Goal: Ask a question

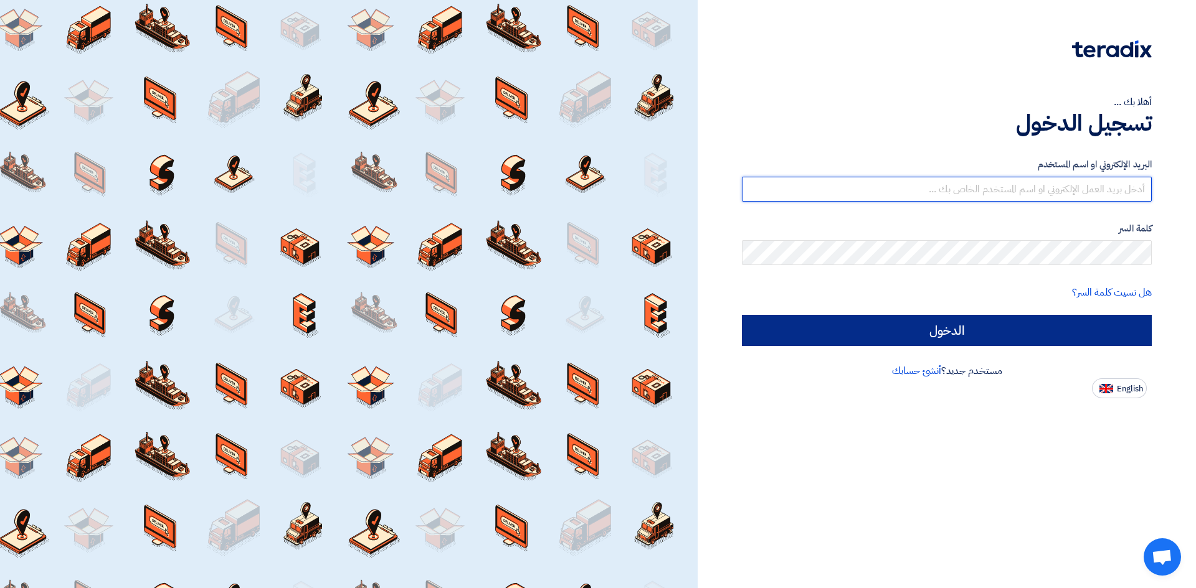
type input "o-almahdi@fbs-ksa.com"
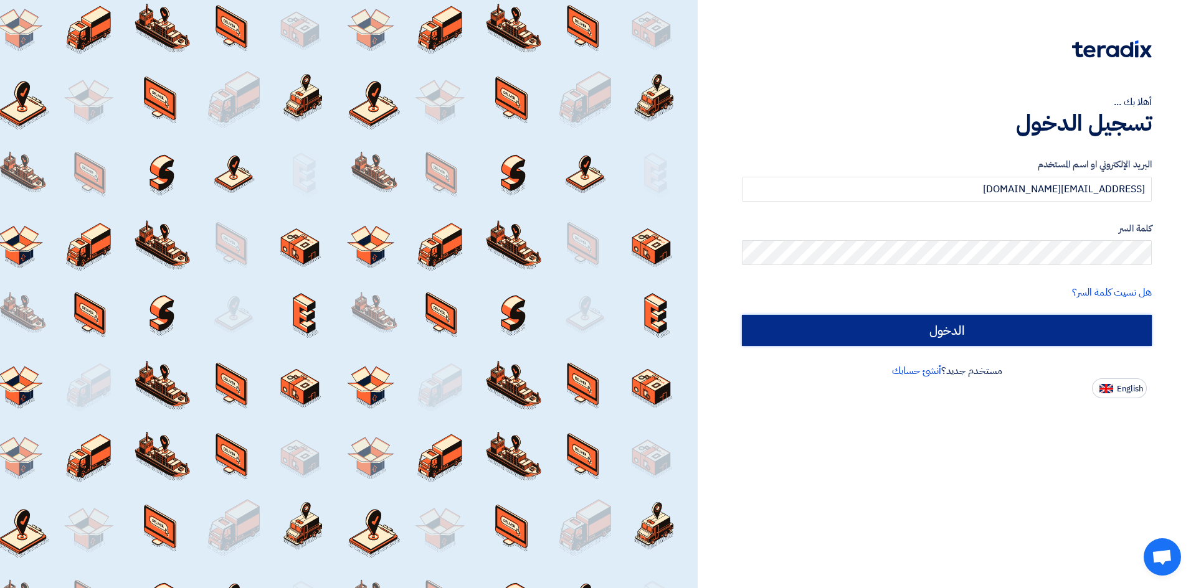
click at [890, 334] on input "الدخول" at bounding box center [947, 330] width 410 height 31
type input "Sign in"
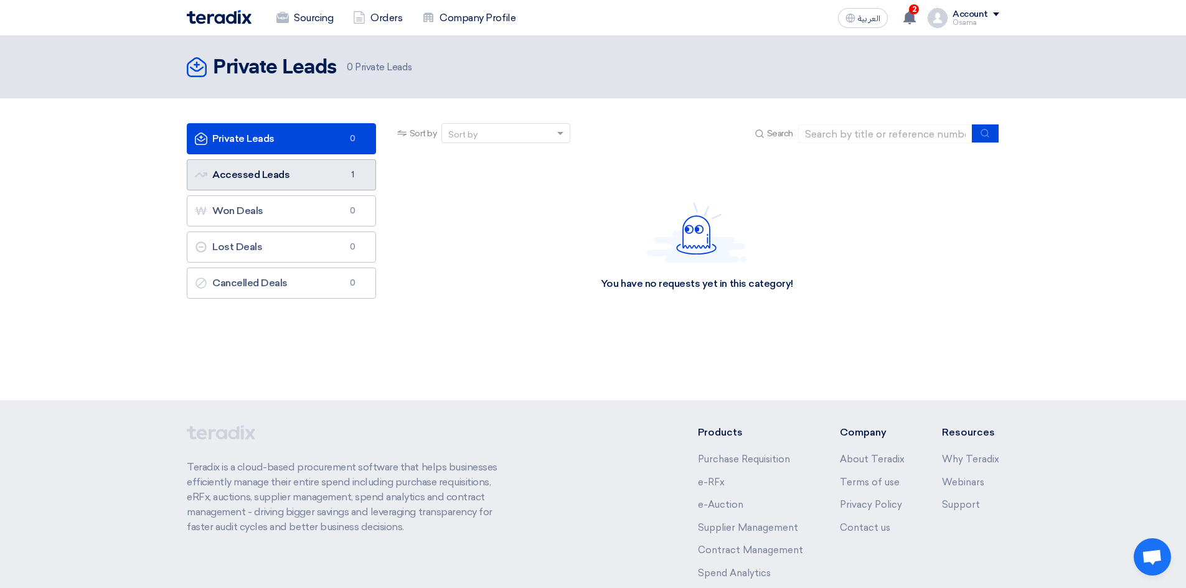
click at [298, 184] on link "Accessed Leads Accessed Leads 1" at bounding box center [281, 174] width 189 height 31
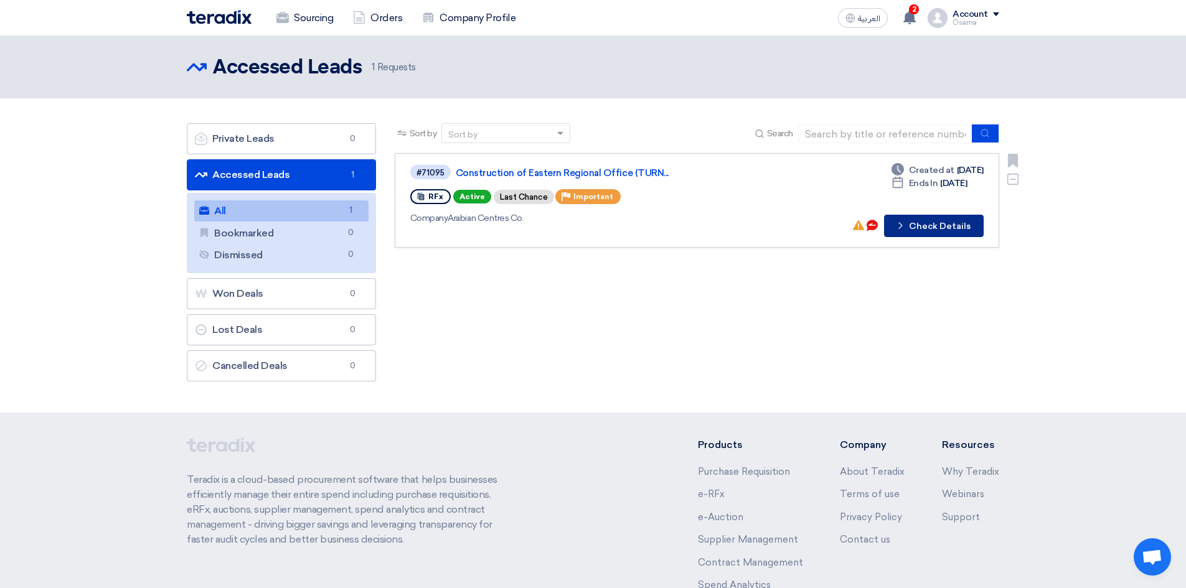
click at [936, 229] on button "Check details Check Details" at bounding box center [934, 226] width 100 height 22
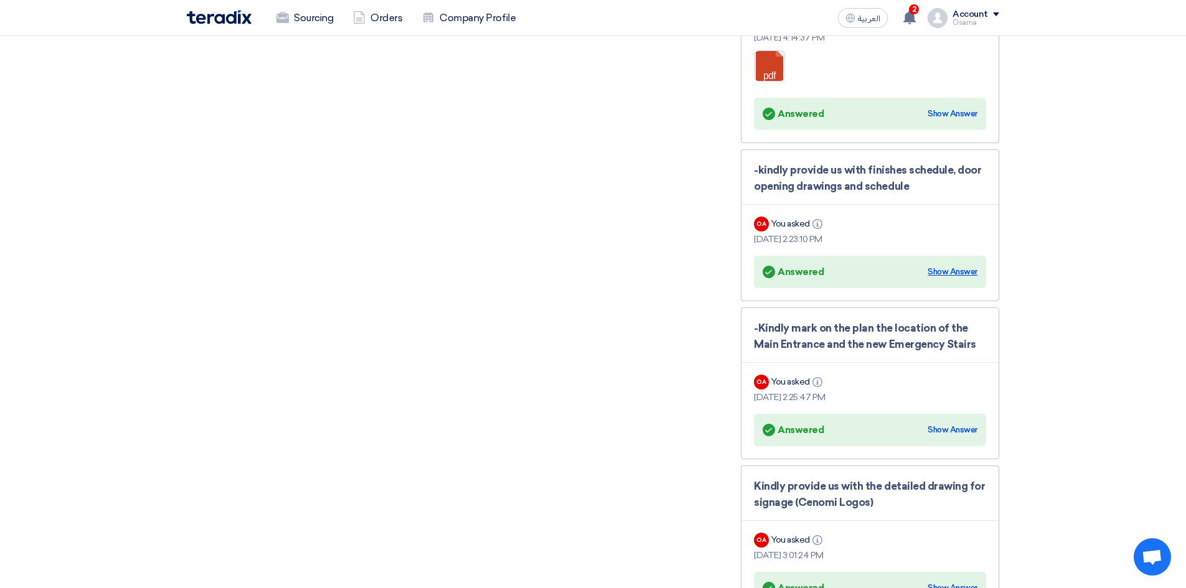
scroll to position [2070, 0]
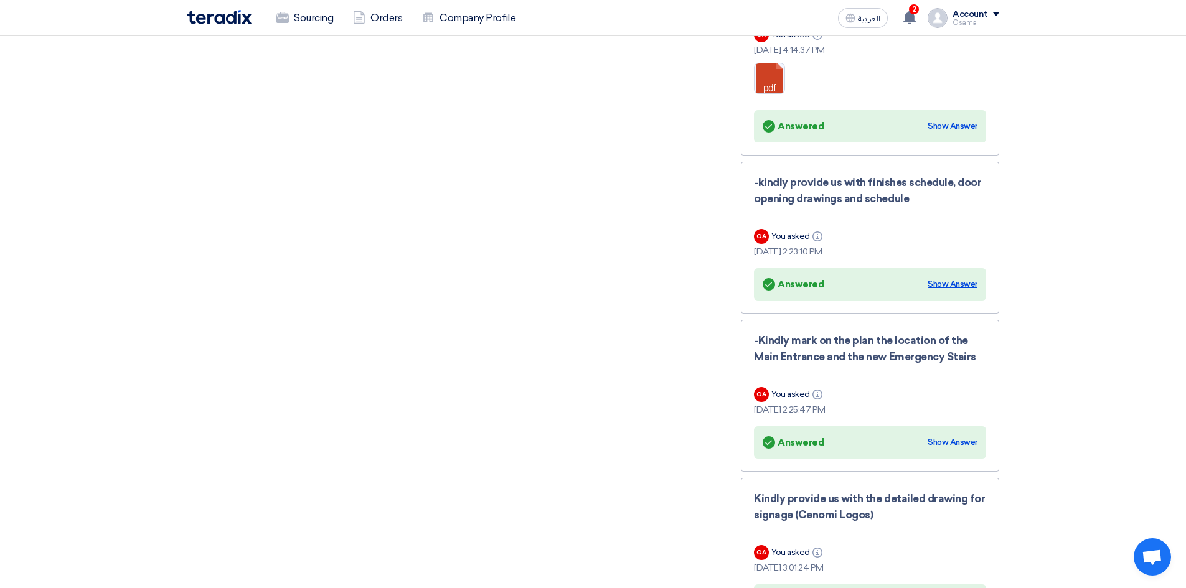
click at [948, 278] on div "Show Answer" at bounding box center [953, 284] width 50 height 12
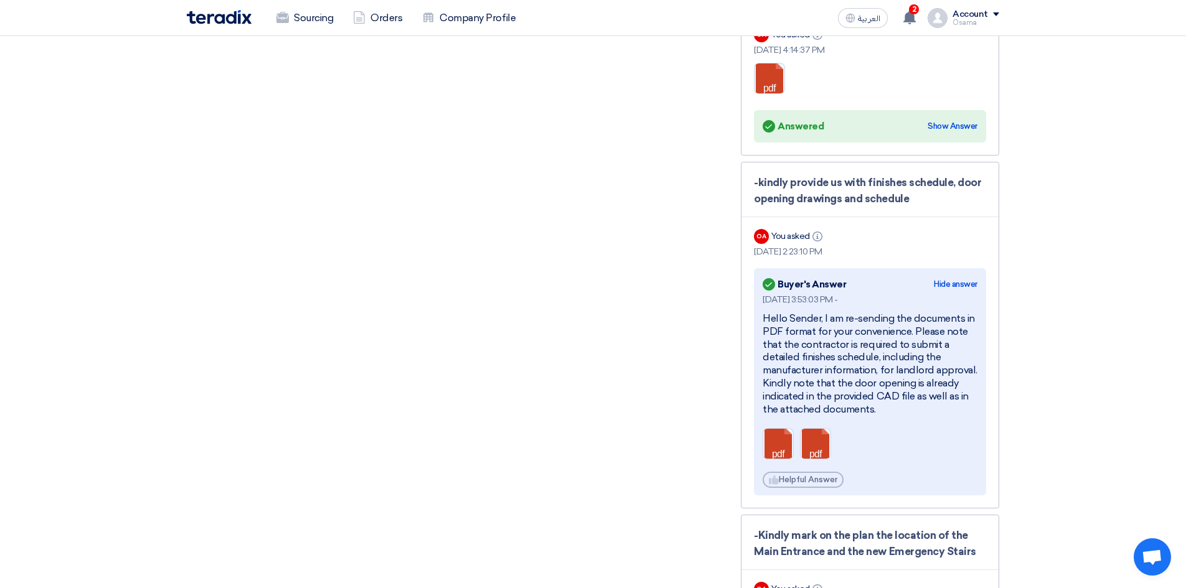
click at [879, 340] on div "Hello Sender, I am re-sending the documents in PDF format for your convenience.…" at bounding box center [870, 364] width 215 height 103
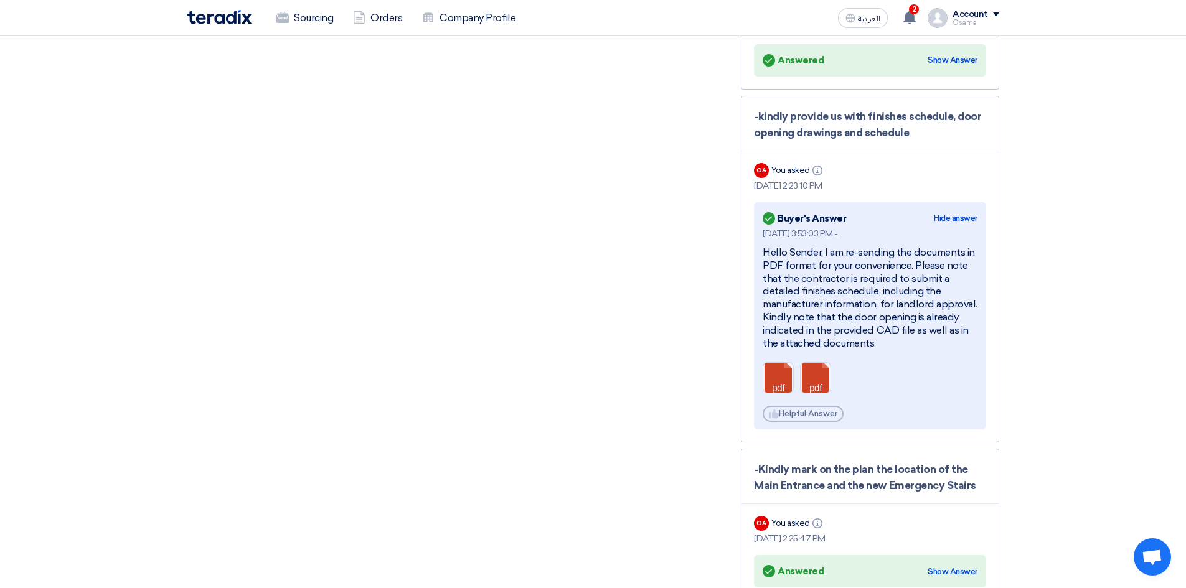
scroll to position [2132, 0]
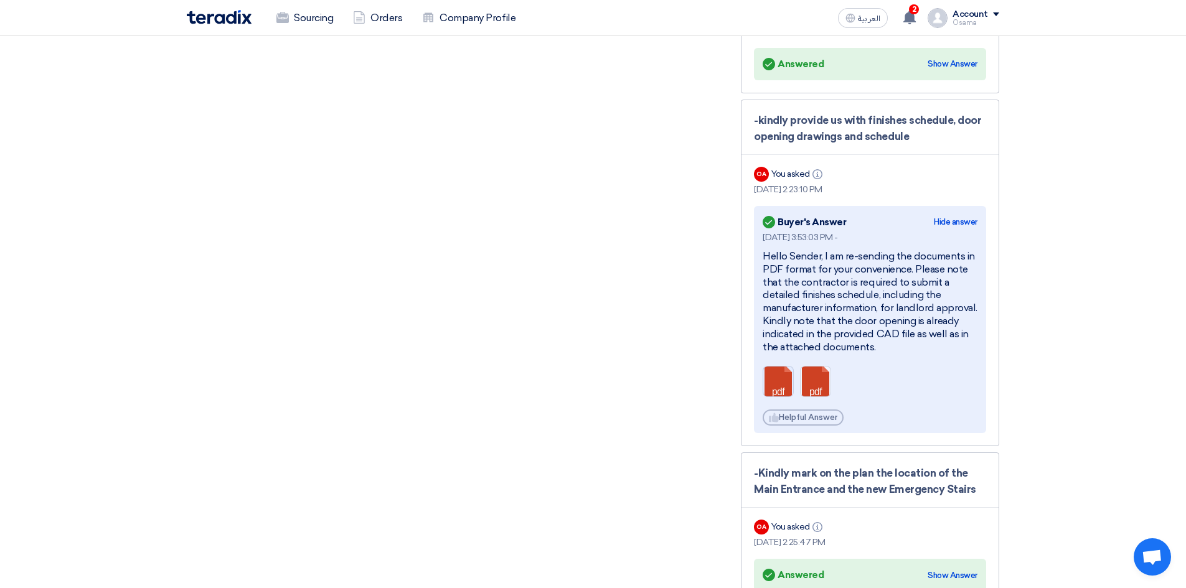
click at [784, 370] on link at bounding box center [813, 404] width 100 height 75
click at [816, 375] on link at bounding box center [851, 404] width 100 height 75
click at [852, 280] on div "Hello Sender, I am re-sending the documents in PDF format for your convenience.…" at bounding box center [870, 301] width 215 height 103
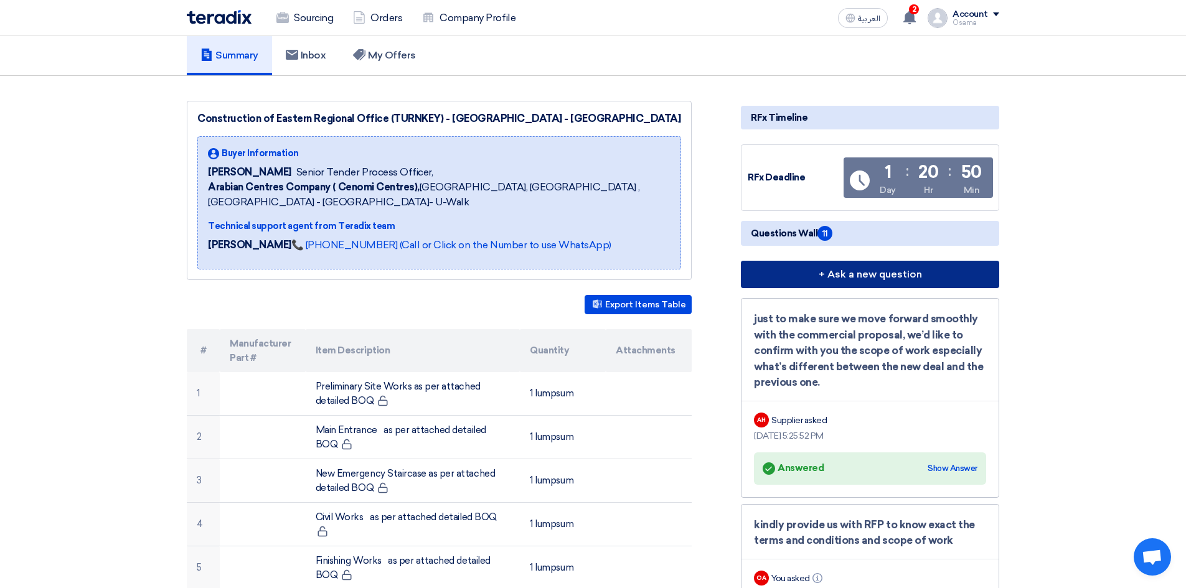
scroll to position [0, 0]
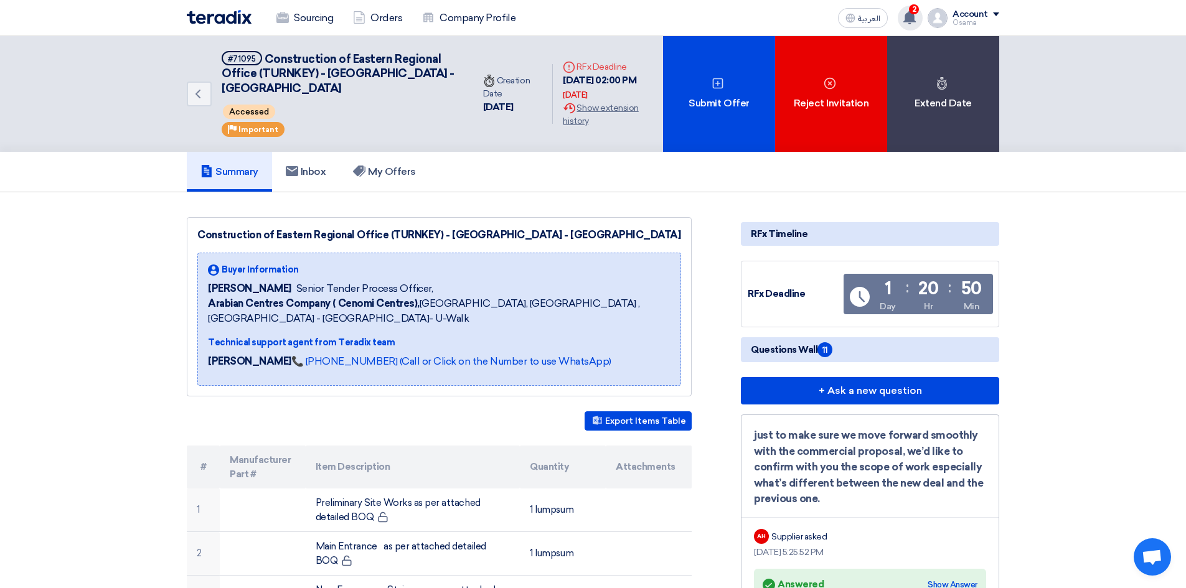
click at [908, 12] on icon at bounding box center [910, 18] width 14 height 14
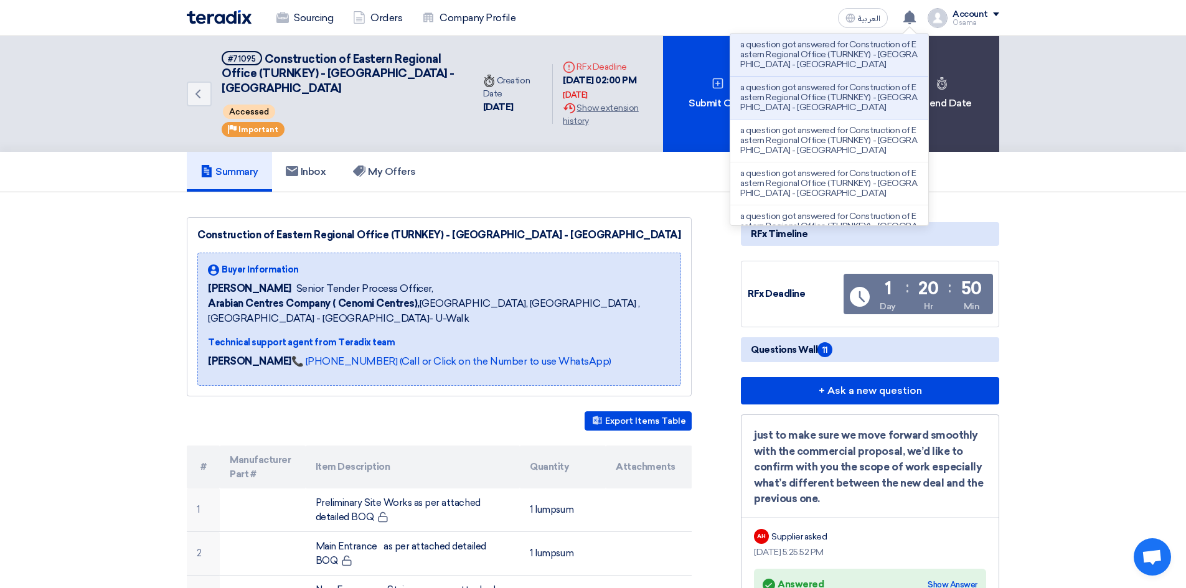
click at [834, 51] on p "a question got answered for Construction of Eastern Regional Office (TURNKEY) -…" at bounding box center [829, 55] width 178 height 30
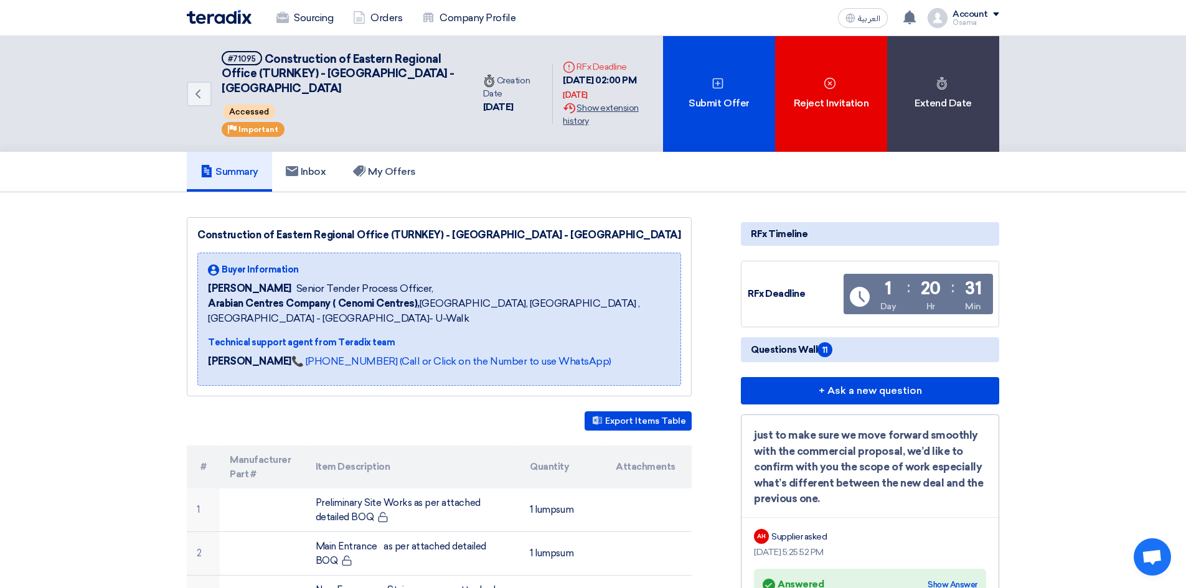
click at [588, 115] on div "Extension History Show extension history" at bounding box center [608, 114] width 90 height 26
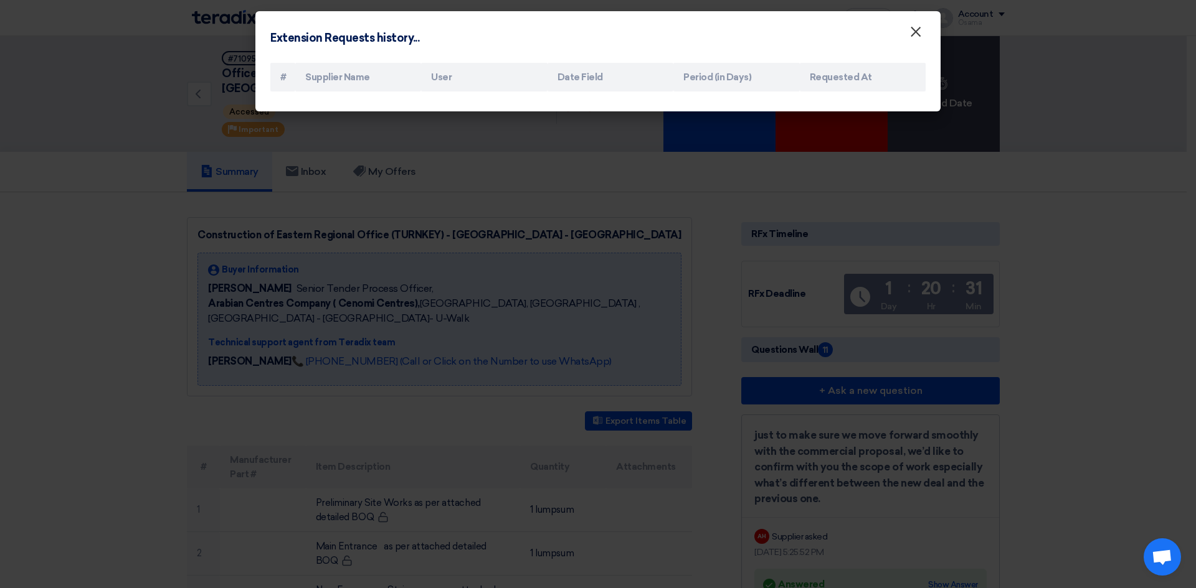
click at [912, 40] on span "×" at bounding box center [915, 34] width 12 height 25
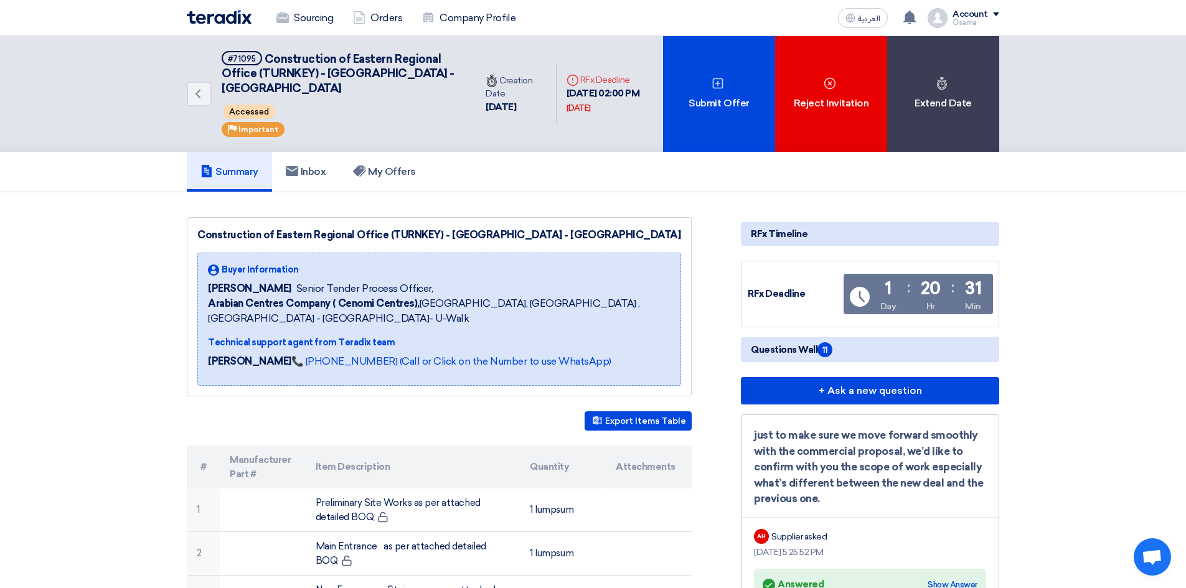
click at [449, 119] on div "Back #71095 Construction of Eastern Regional Office (TURNKEY) - Nakheel Mall - …" at bounding box center [331, 94] width 289 height 116
drag, startPoint x: 263, startPoint y: 52, endPoint x: 304, endPoint y: 89, distance: 54.7
click at [304, 89] on h5 "#71095 Construction of Eastern Regional Office (TURNKEY) - Nakheel Mall - Dammam" at bounding box center [341, 73] width 239 height 45
copy span "Construction of Eastern Regional Office (TURNKEY) - [GEOGRAPHIC_DATA] - [GEOGRA…"
drag, startPoint x: 60, startPoint y: 308, endPoint x: 101, endPoint y: 310, distance: 41.2
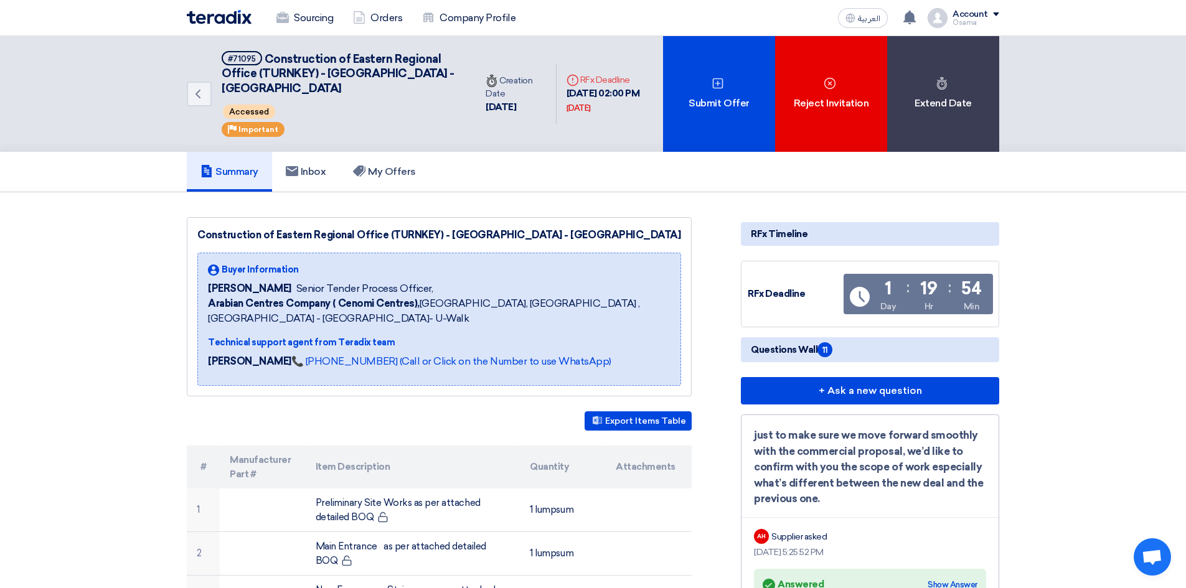
drag, startPoint x: 207, startPoint y: 301, endPoint x: 332, endPoint y: 309, distance: 124.8
click at [332, 309] on div "Buyer Information Dowel Sanchez Senior Tender Process Officer, Arabian Centres …" at bounding box center [439, 319] width 484 height 133
copy b "Arabian Centres Company"
drag, startPoint x: 263, startPoint y: 54, endPoint x: 333, endPoint y: 85, distance: 76.1
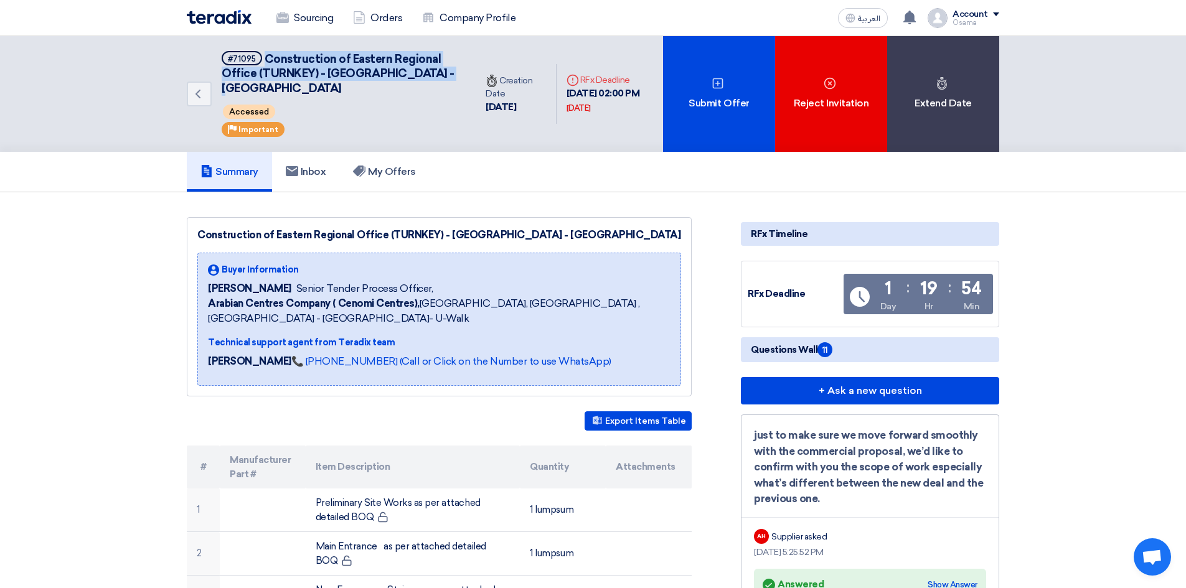
click at [333, 85] on h5 "#71095 Construction of Eastern Regional Office (TURNKEY) - Nakheel Mall - Dammam" at bounding box center [341, 73] width 239 height 45
copy span "Construction of Eastern Regional Office (TURNKEY) - [GEOGRAPHIC_DATA] - [GEOGRA…"
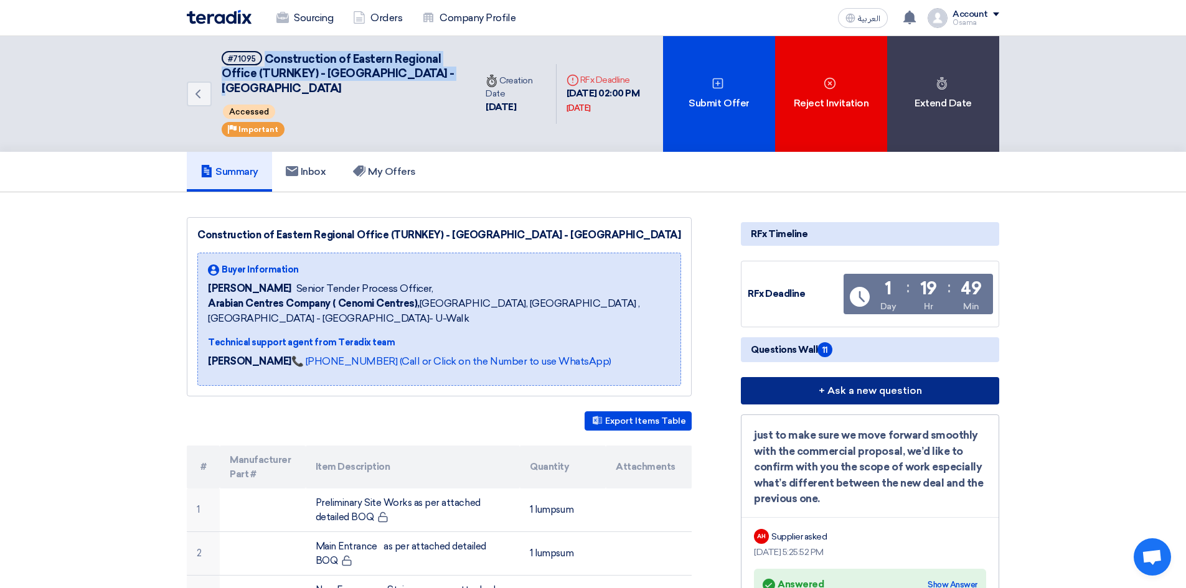
click at [856, 384] on button "+ Ask a new question" at bounding box center [870, 390] width 258 height 27
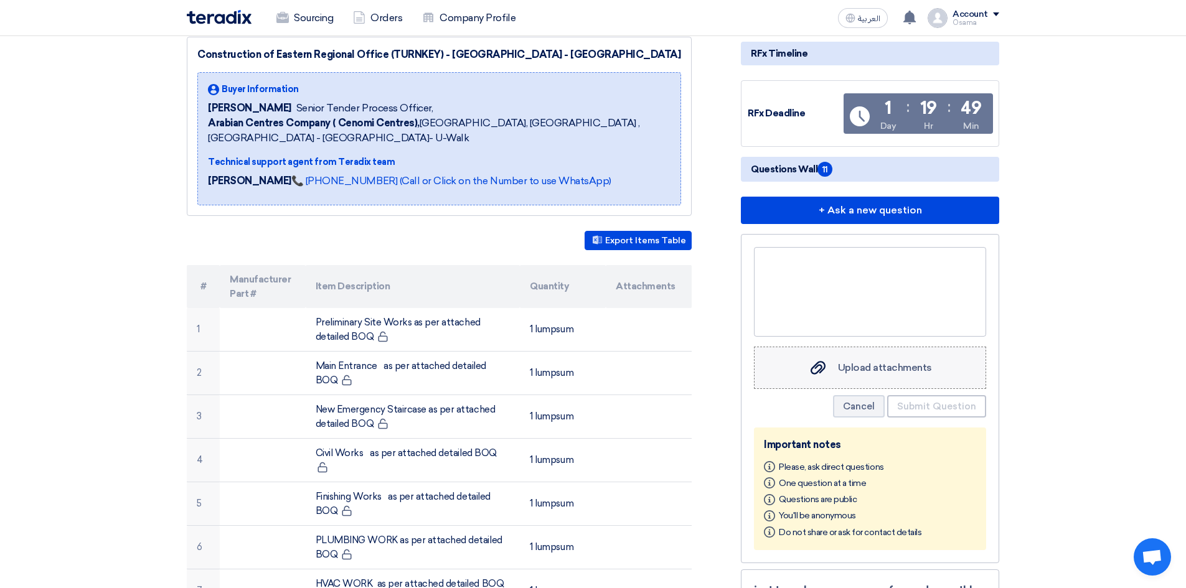
scroll to position [187, 0]
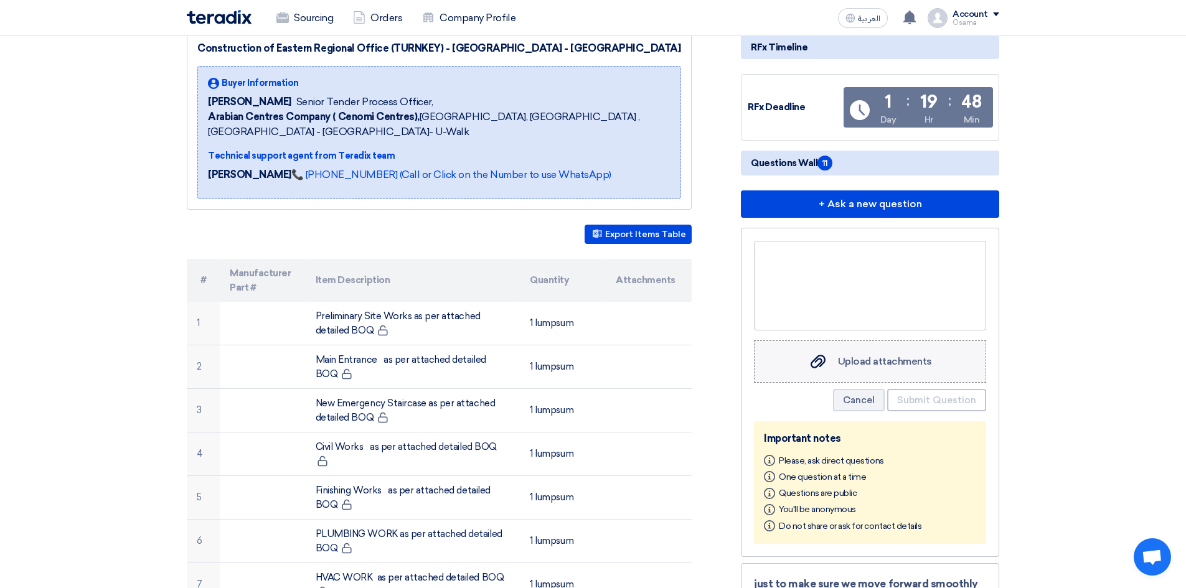
click at [865, 362] on span "Upload attachments" at bounding box center [885, 362] width 94 height 12
click at [0, 0] on input "Upload attachments Upload attachments" at bounding box center [0, 0] width 0 height 0
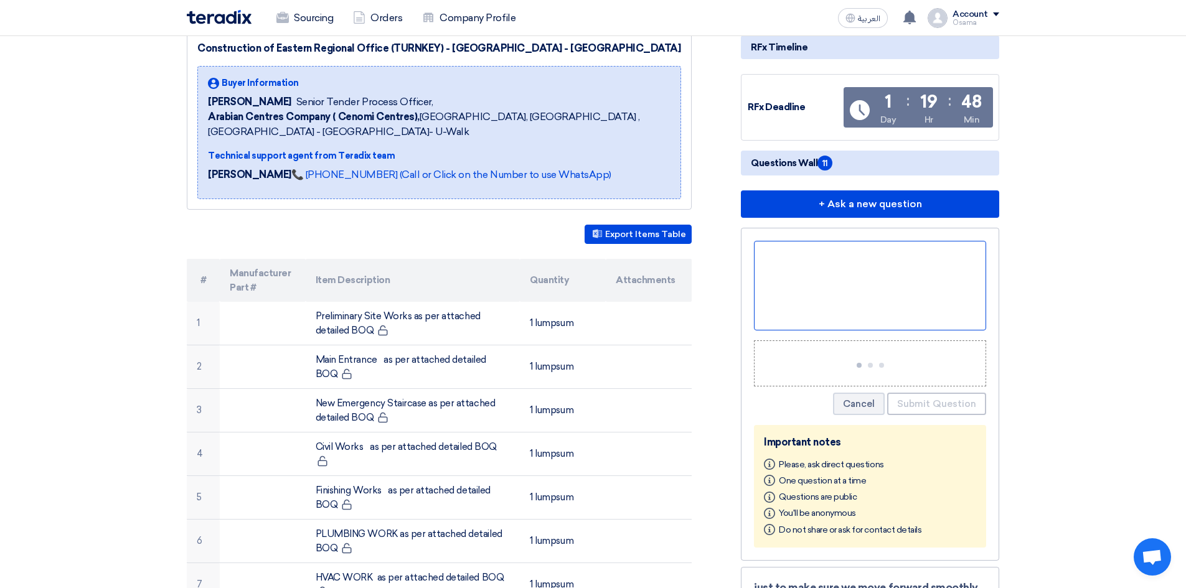
click at [870, 286] on div at bounding box center [870, 286] width 232 height 90
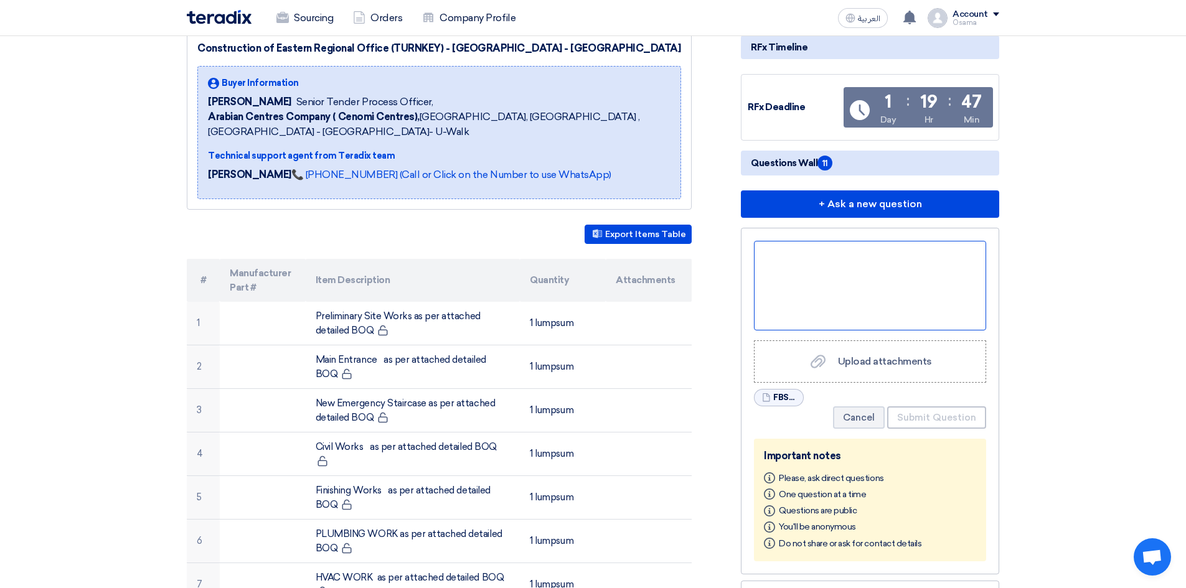
paste div
click at [865, 253] on div "Request for Extension of Submission Date" at bounding box center [870, 286] width 232 height 90
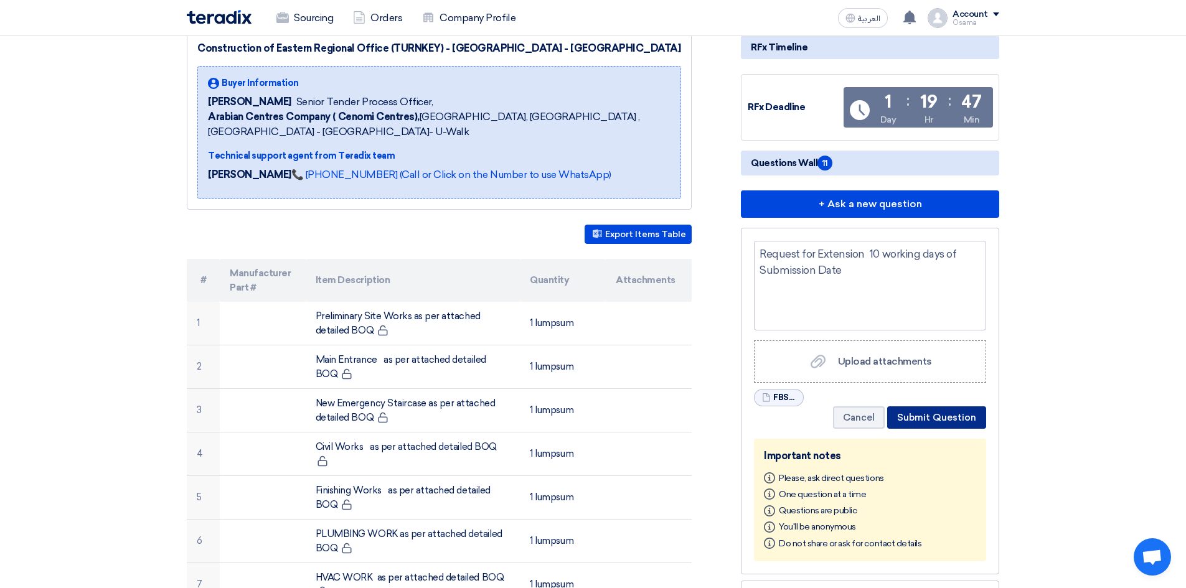
click at [940, 421] on button "Submit Question" at bounding box center [936, 418] width 99 height 22
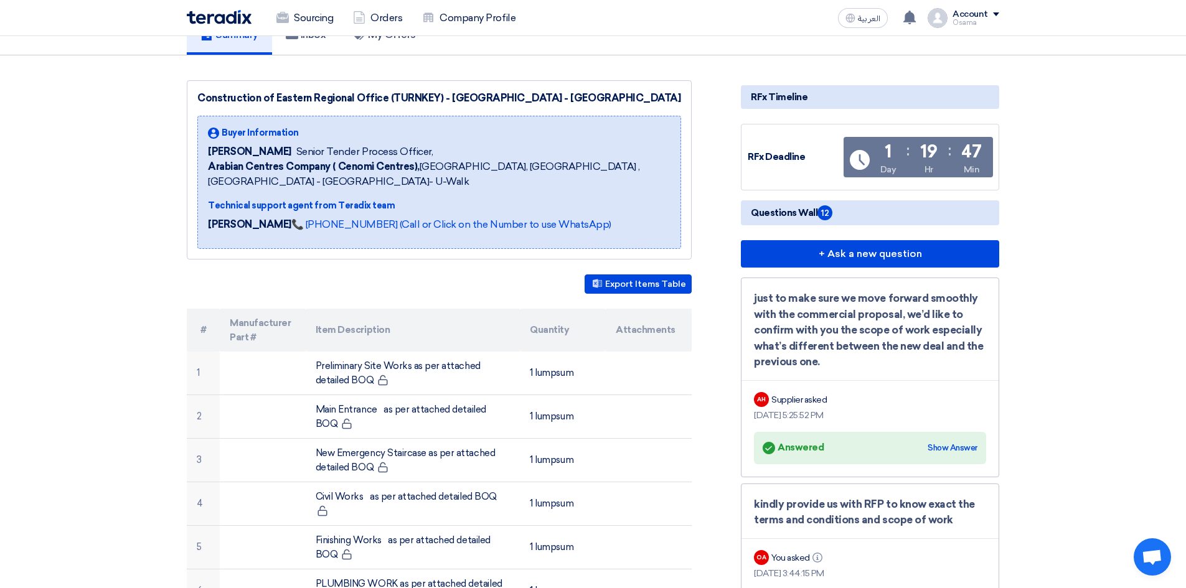
scroll to position [0, 0]
